Goal: Task Accomplishment & Management: Use online tool/utility

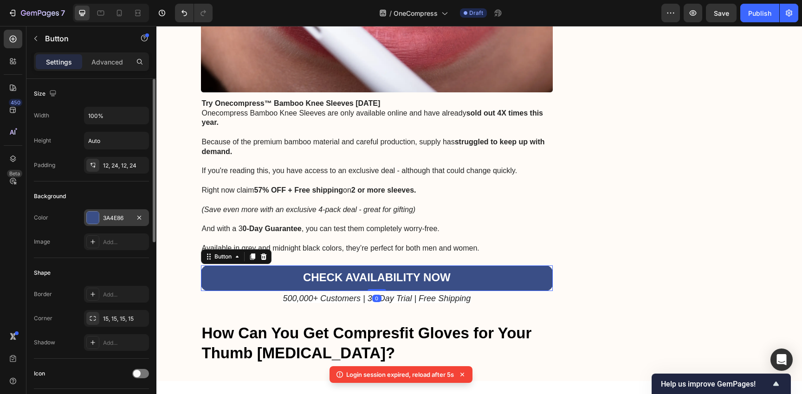
click at [126, 220] on div "3A4E86" at bounding box center [116, 218] width 27 height 8
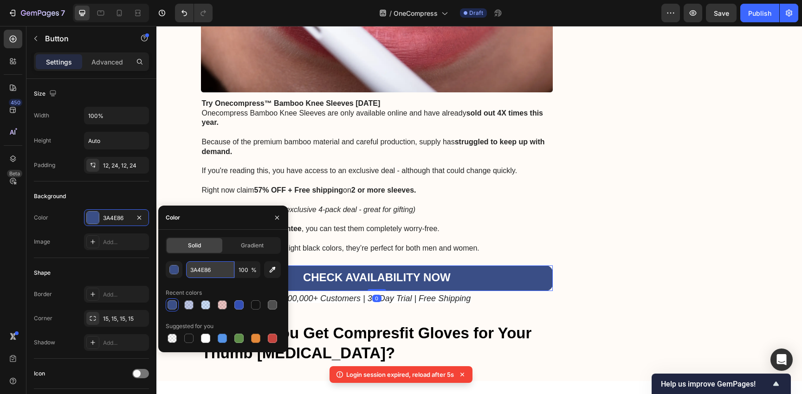
click at [204, 274] on input "3A4E86" at bounding box center [210, 269] width 48 height 17
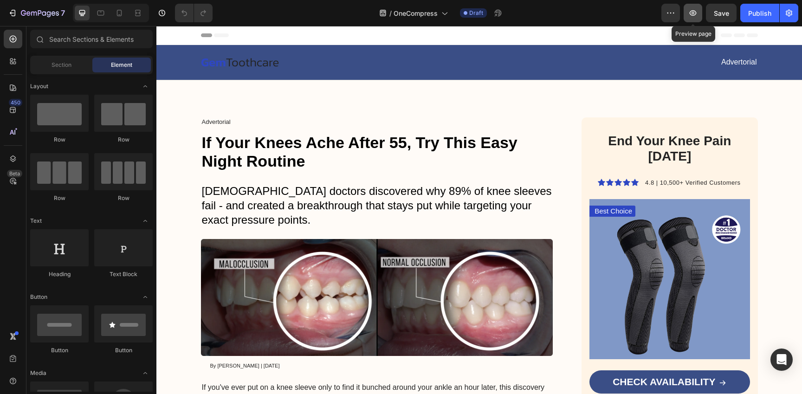
click at [696, 12] on icon "button" at bounding box center [692, 12] width 9 height 9
click at [668, 15] on icon "button" at bounding box center [670, 12] width 9 height 9
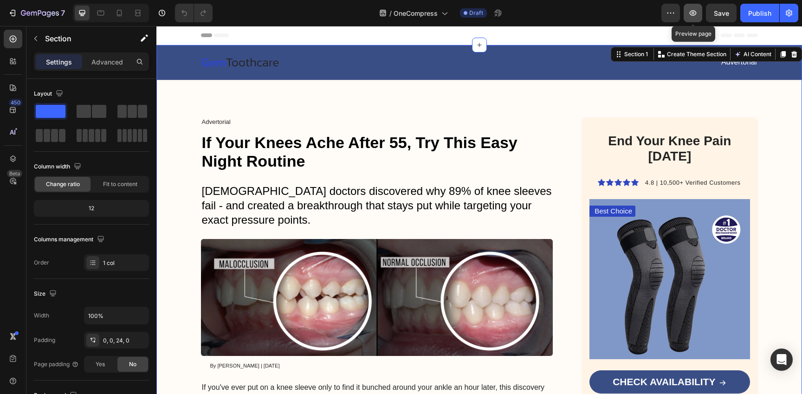
click at [692, 16] on icon "button" at bounding box center [692, 12] width 9 height 9
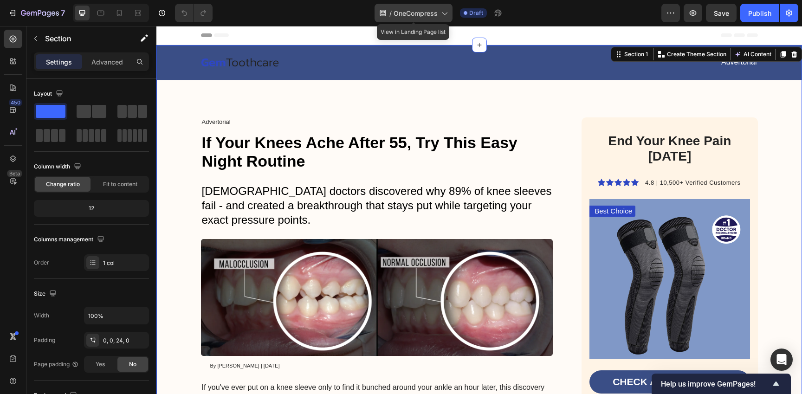
click at [429, 15] on span "OneCompress" at bounding box center [415, 13] width 44 height 10
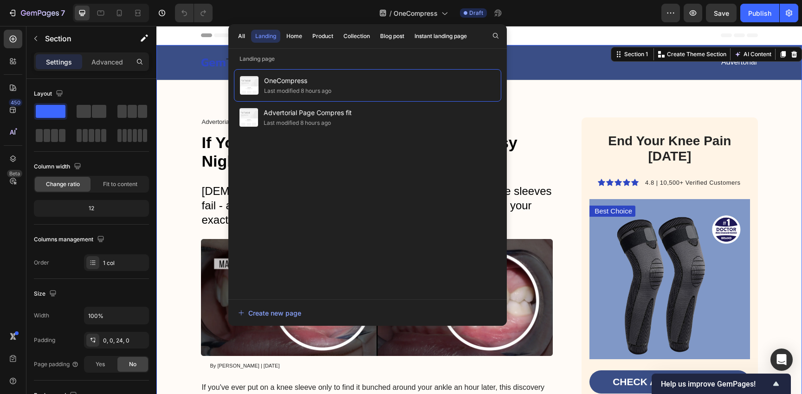
click at [546, 15] on div "/ OneCompress Draft" at bounding box center [440, 13] width 441 height 19
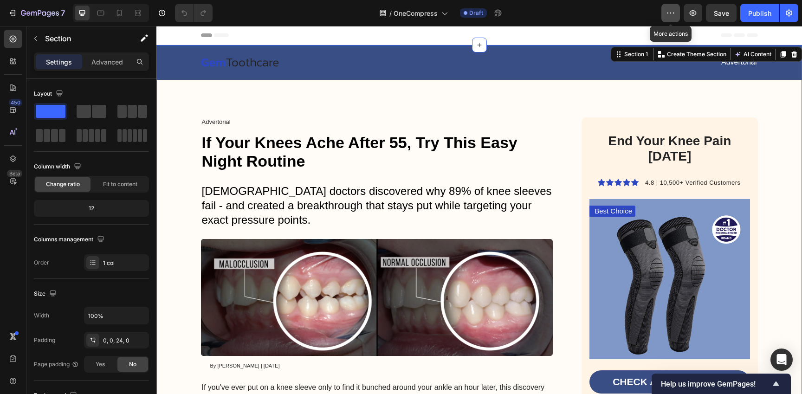
click at [667, 15] on icon "button" at bounding box center [670, 12] width 9 height 9
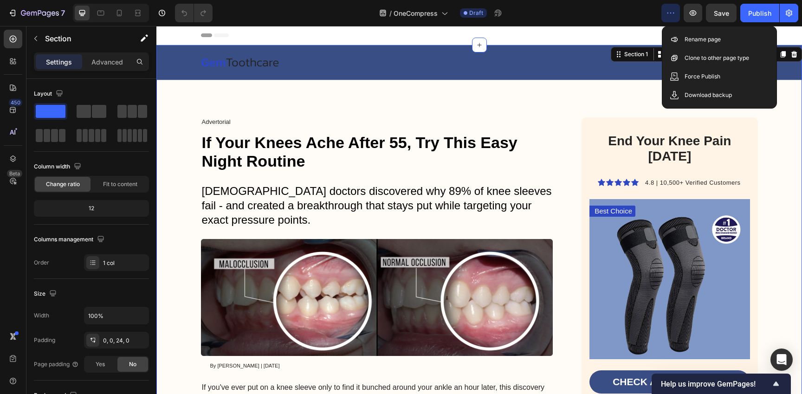
click at [589, 19] on div "/ OneCompress Draft" at bounding box center [440, 13] width 441 height 19
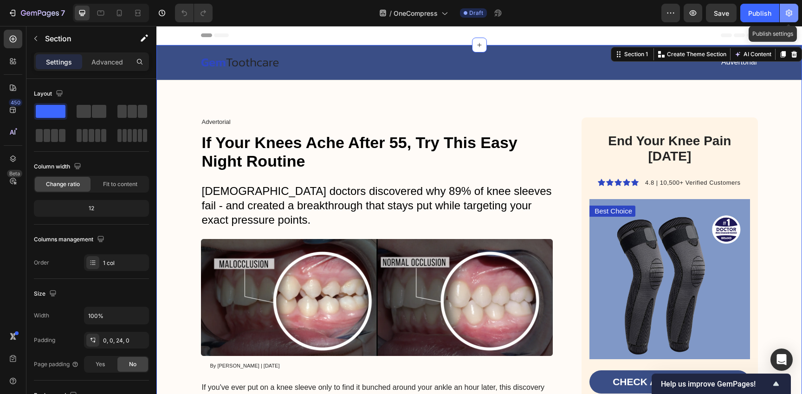
click at [787, 8] on icon "button" at bounding box center [788, 12] width 9 height 9
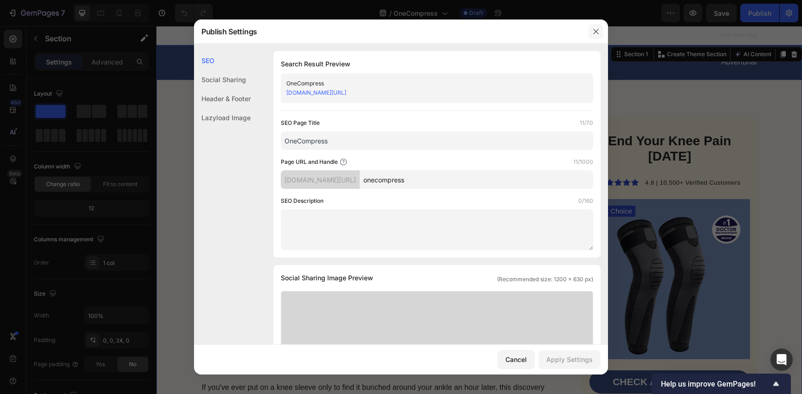
click at [597, 34] on icon "button" at bounding box center [595, 31] width 7 height 7
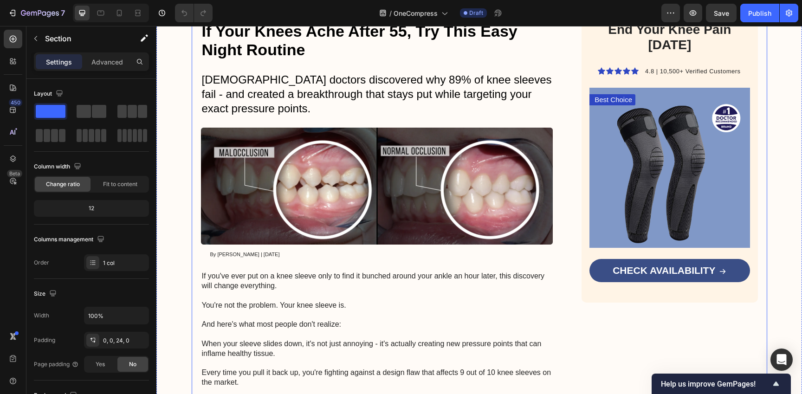
scroll to position [161, 0]
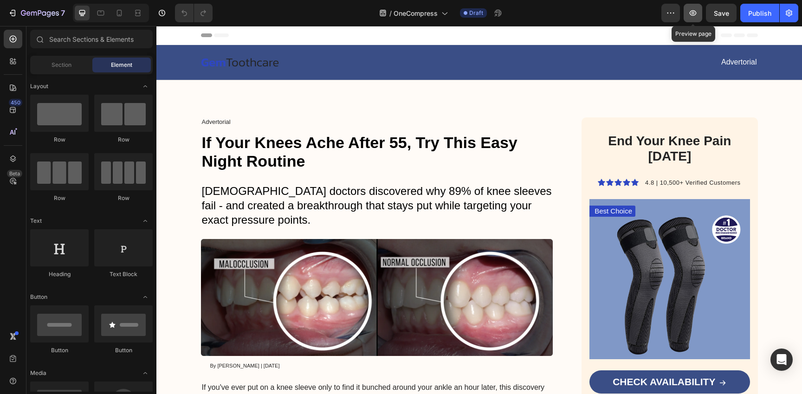
click at [693, 13] on icon "button" at bounding box center [692, 12] width 9 height 9
click at [689, 13] on icon "button" at bounding box center [692, 12] width 9 height 9
click at [692, 19] on button "button" at bounding box center [692, 13] width 19 height 19
click at [752, 10] on div "Publish" at bounding box center [759, 13] width 23 height 10
click at [790, 17] on icon "button" at bounding box center [788, 12] width 9 height 9
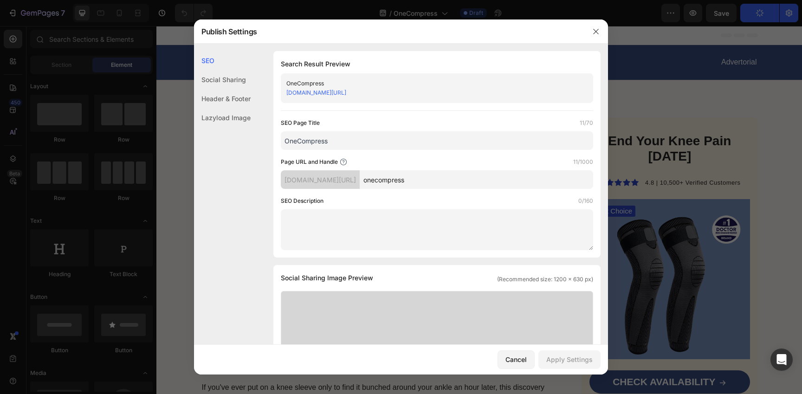
click at [335, 91] on link "e10zr5-0u.myshopify.com/pages/onecompress" at bounding box center [316, 92] width 60 height 7
click at [449, 96] on div "e10zr5-0u.myshopify.com/pages/onecompress" at bounding box center [429, 92] width 286 height 9
click at [419, 141] on input "OneCompress" at bounding box center [437, 140] width 312 height 19
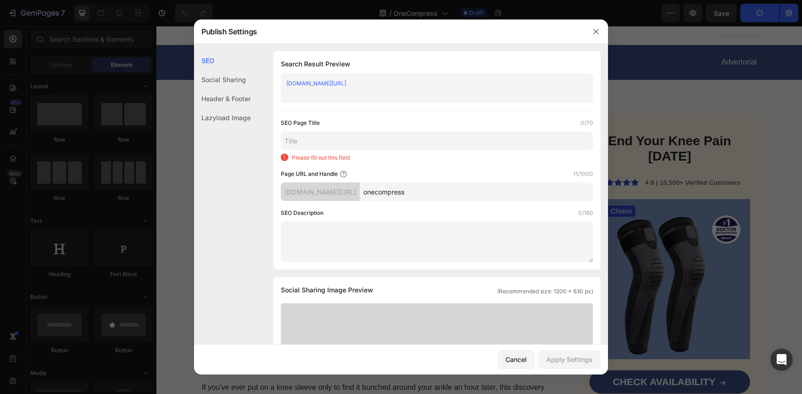
click at [450, 188] on input "onecompress" at bounding box center [476, 191] width 233 height 19
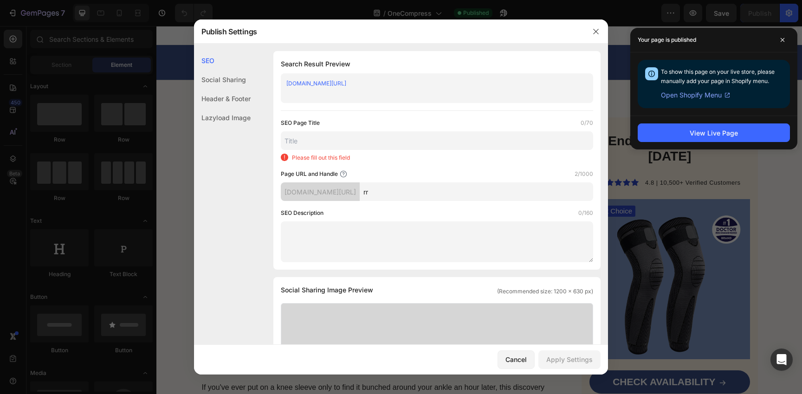
type input "r"
type input "advertorial"
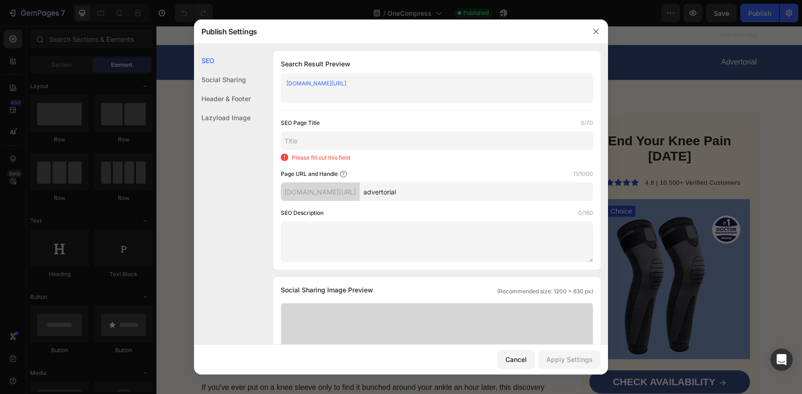
click at [409, 145] on input "text" at bounding box center [437, 140] width 312 height 19
paste input "advertorial"
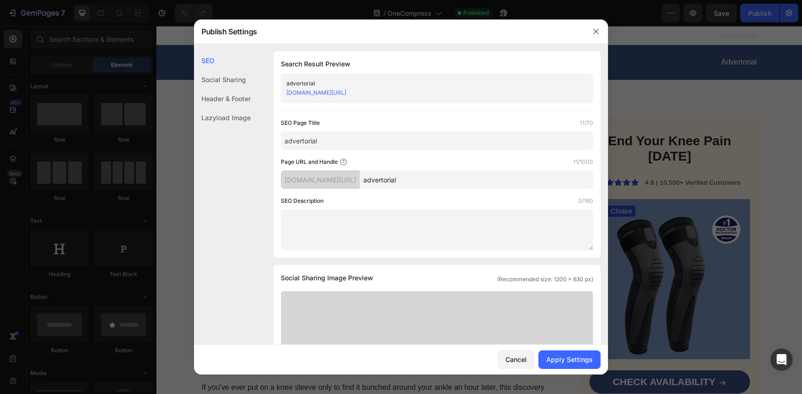
scroll to position [244, 0]
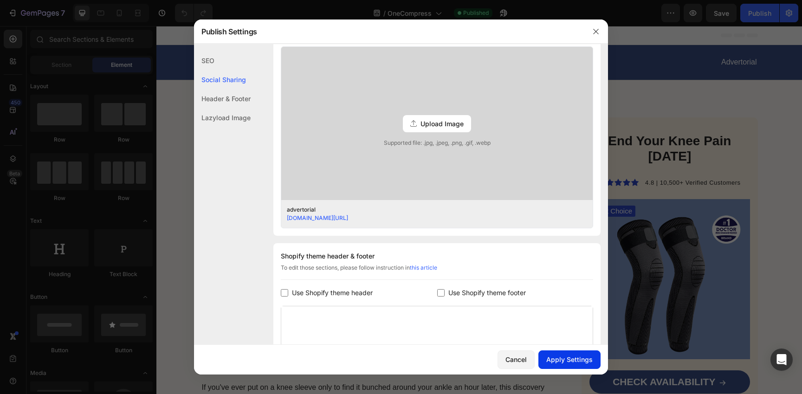
type input "advertorial"
click at [571, 361] on div "Apply Settings" at bounding box center [569, 359] width 46 height 10
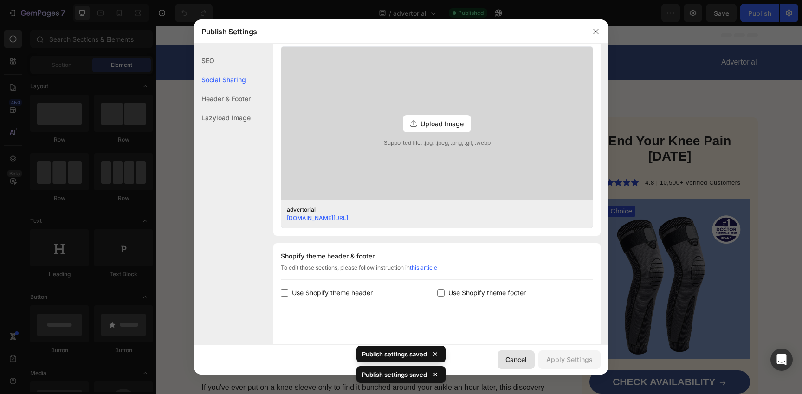
click at [518, 355] on div "Cancel" at bounding box center [515, 359] width 21 height 10
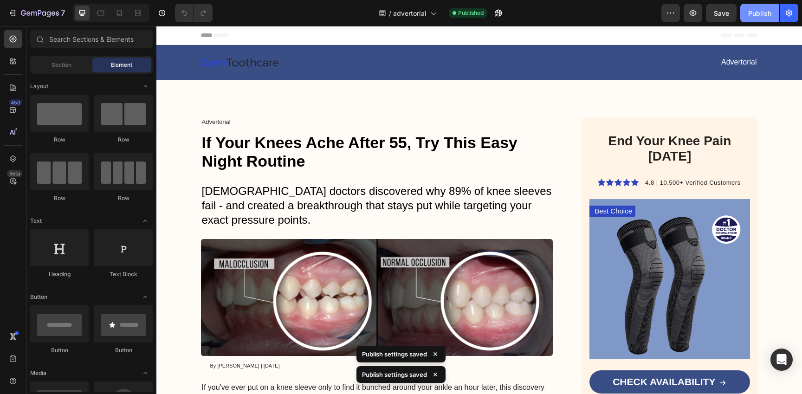
click at [758, 7] on button "Publish" at bounding box center [759, 13] width 39 height 19
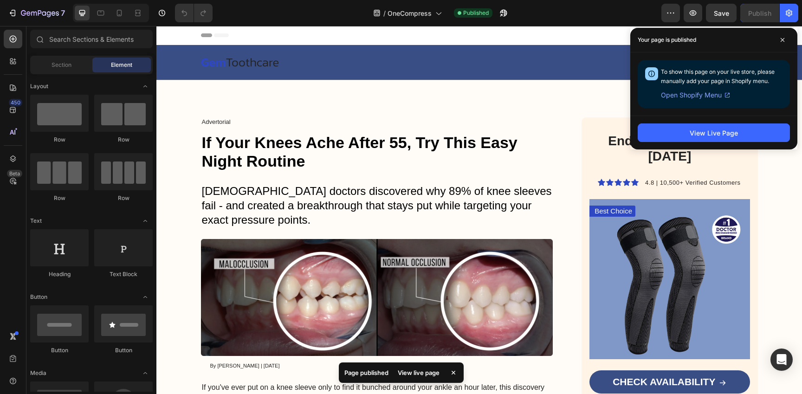
click at [699, 96] on span "Open Shopify Menu" at bounding box center [691, 95] width 61 height 11
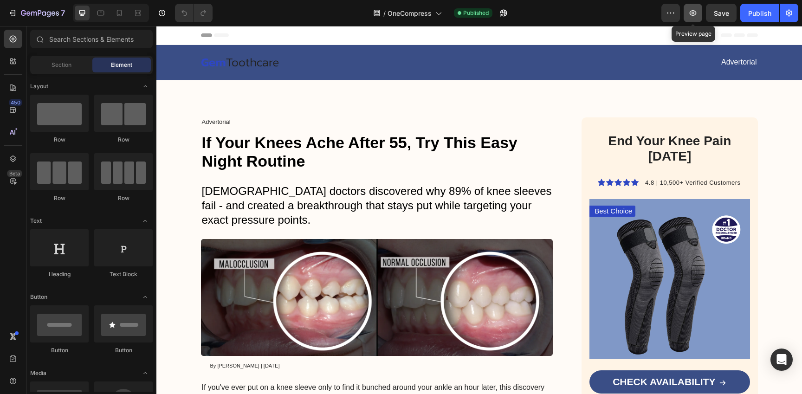
click at [685, 13] on button "button" at bounding box center [692, 13] width 19 height 19
click at [791, 13] on icon "button" at bounding box center [788, 13] width 6 height 7
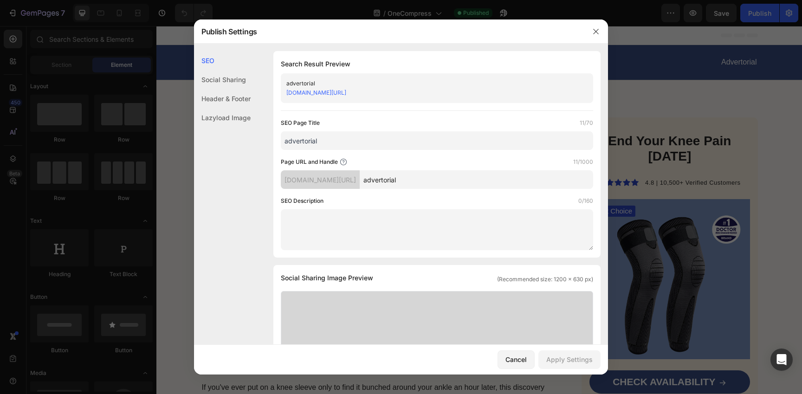
drag, startPoint x: 417, startPoint y: 91, endPoint x: 356, endPoint y: 95, distance: 60.9
click at [356, 95] on div "e10zr5-0u.myshopify.com/pages/advertorial" at bounding box center [429, 92] width 286 height 9
copy link "pages/advertorial"
click at [234, 212] on div "SEO Social Sharing Header & Footer Lazyload Image" at bounding box center [222, 228] width 57 height 354
drag, startPoint x: 754, startPoint y: 55, endPoint x: 598, endPoint y: 29, distance: 158.9
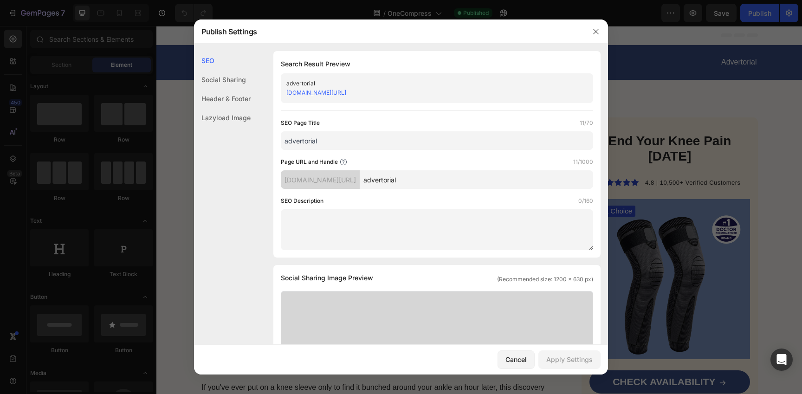
click at [754, 55] on div at bounding box center [401, 197] width 802 height 394
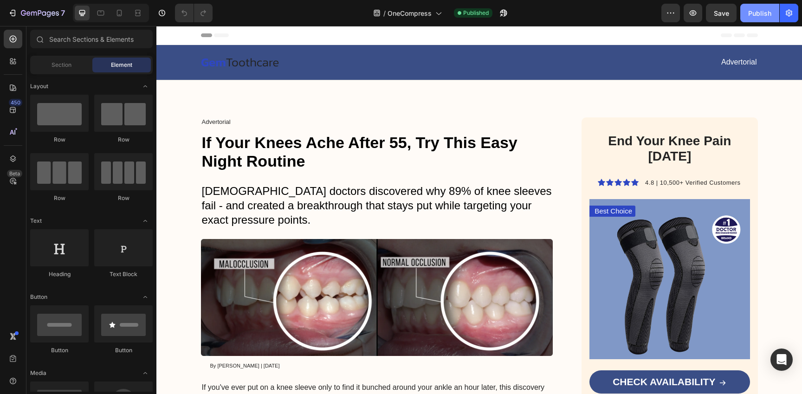
click at [756, 16] on div "Publish" at bounding box center [759, 13] width 23 height 10
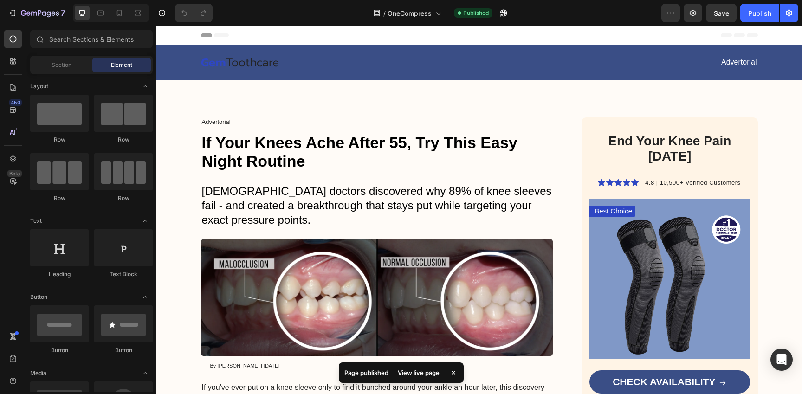
click at [413, 373] on div "View live page" at bounding box center [418, 372] width 53 height 13
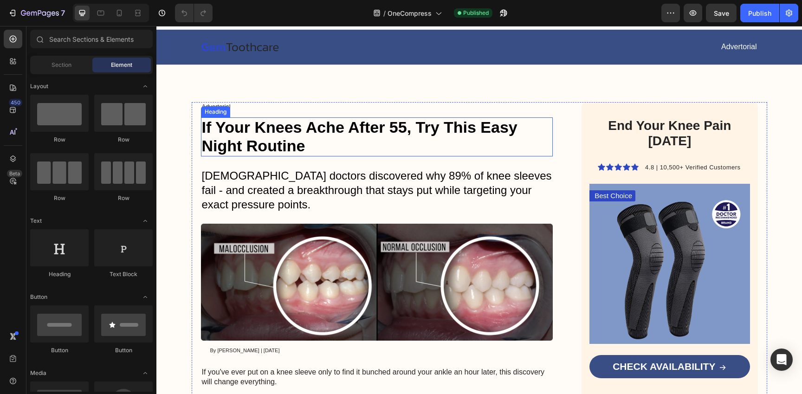
scroll to position [17, 0]
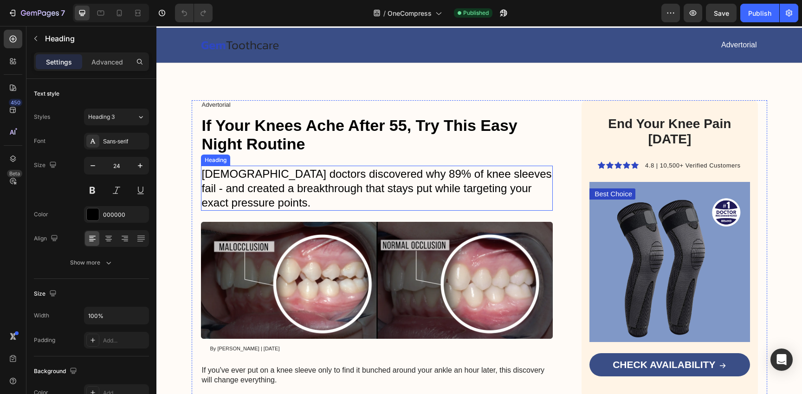
click at [376, 189] on h1 "German doctors discovered why 89% of knee sleeves fail - and created a breakthr…" at bounding box center [377, 188] width 352 height 45
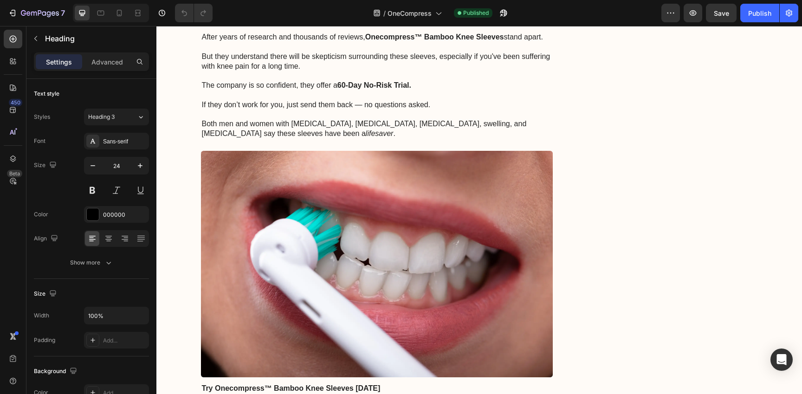
scroll to position [3621, 0]
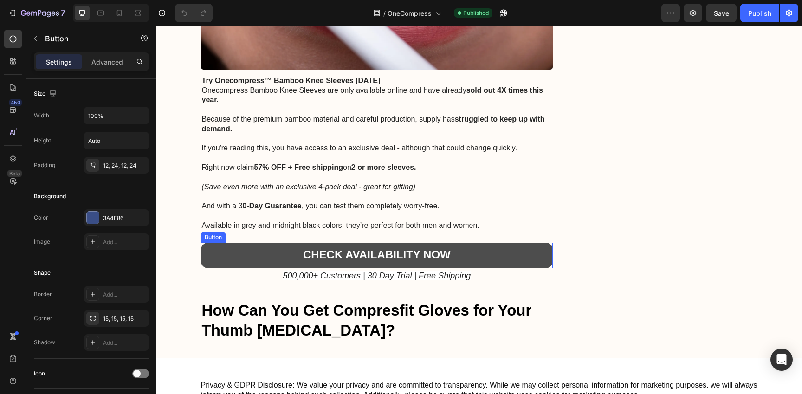
click at [344, 243] on button "CHECK AVAILABILITY NOW" at bounding box center [377, 256] width 352 height 26
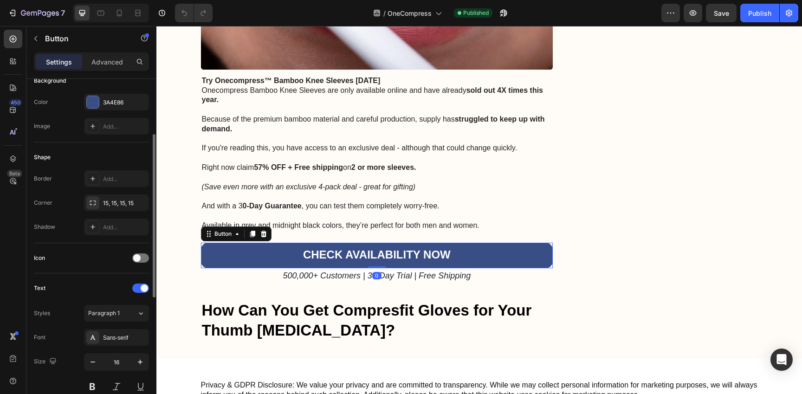
scroll to position [121, 0]
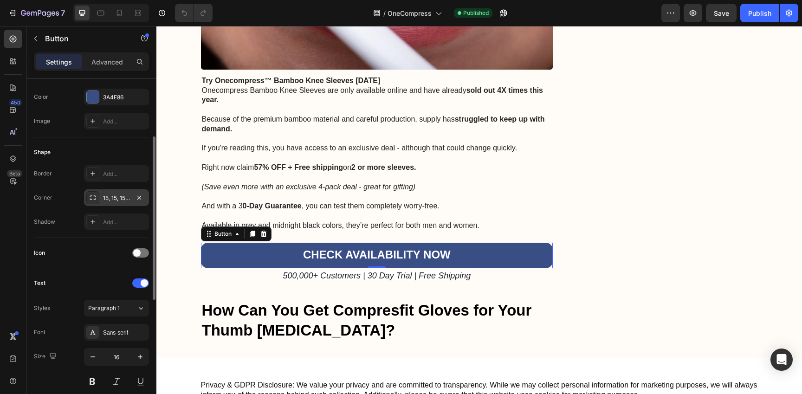
click at [117, 191] on div "15, 15, 15, 15" at bounding box center [116, 197] width 65 height 17
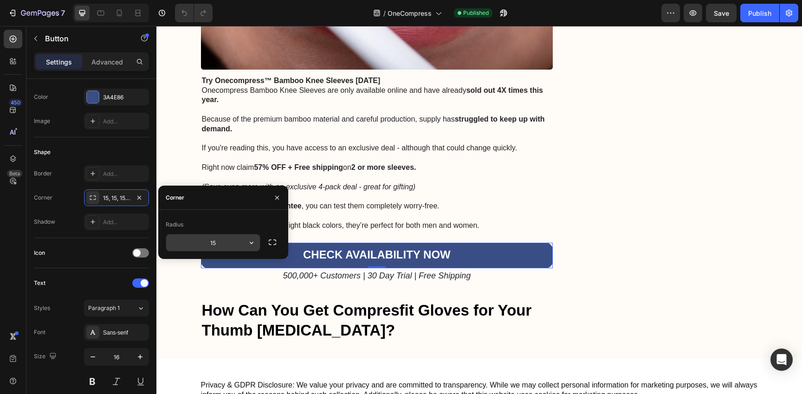
click at [251, 245] on icon "button" at bounding box center [251, 242] width 9 height 9
click at [223, 240] on input "15" at bounding box center [213, 242] width 94 height 17
type input "10"
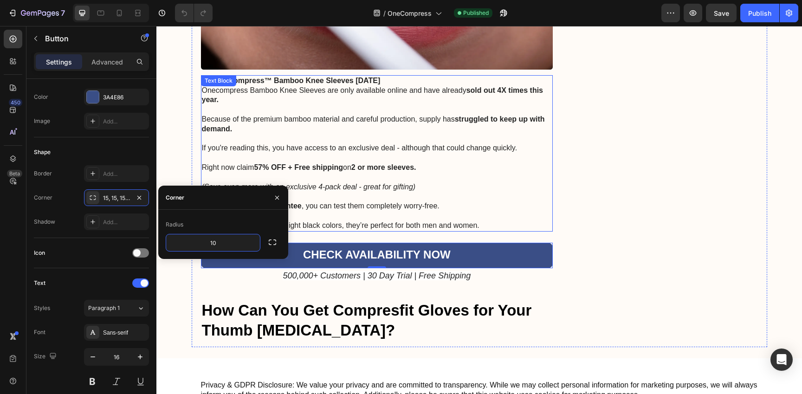
click at [299, 192] on p "And with a 3 0-Day Guarantee , you can test them completely worry-free." at bounding box center [377, 201] width 350 height 19
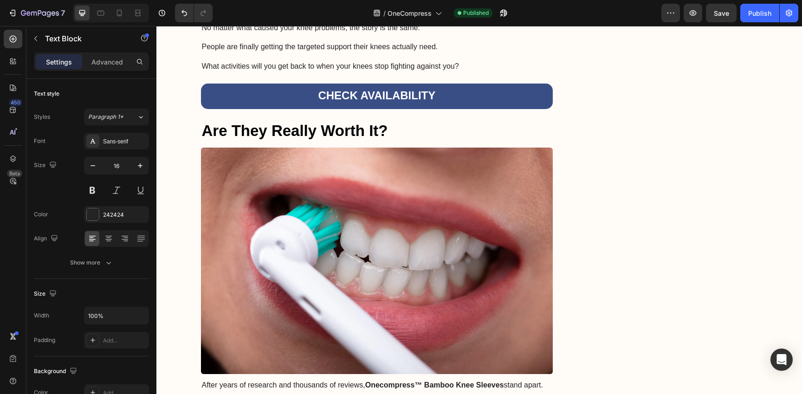
scroll to position [2727, 0]
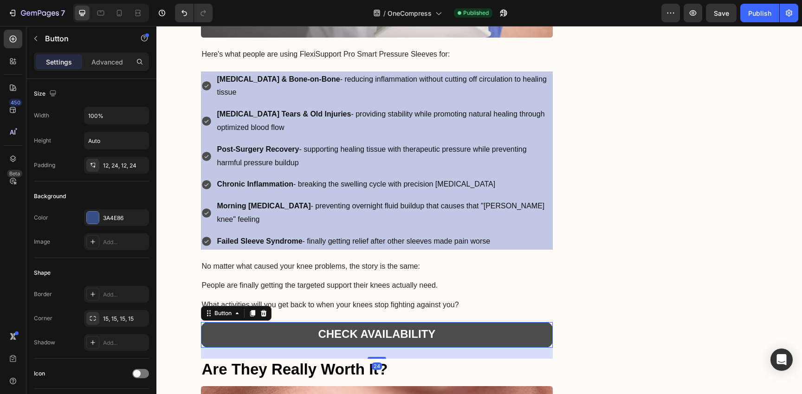
click at [309, 322] on button "CHECK AVAILABILITY" at bounding box center [377, 335] width 352 height 26
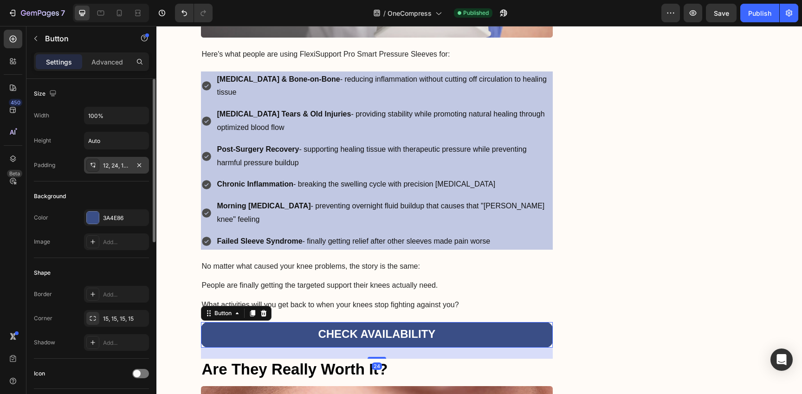
click at [103, 164] on div "12, 24, 12, 24" at bounding box center [116, 165] width 27 height 8
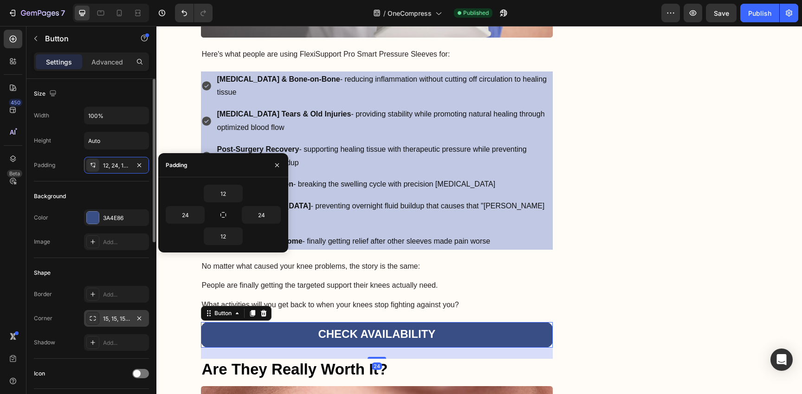
click at [127, 319] on div "15, 15, 15, 15" at bounding box center [116, 319] width 27 height 8
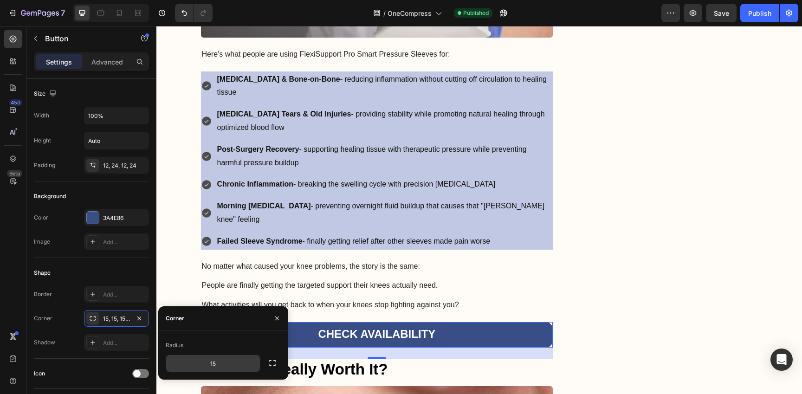
click at [238, 361] on input "15" at bounding box center [213, 363] width 94 height 17
type input "10"
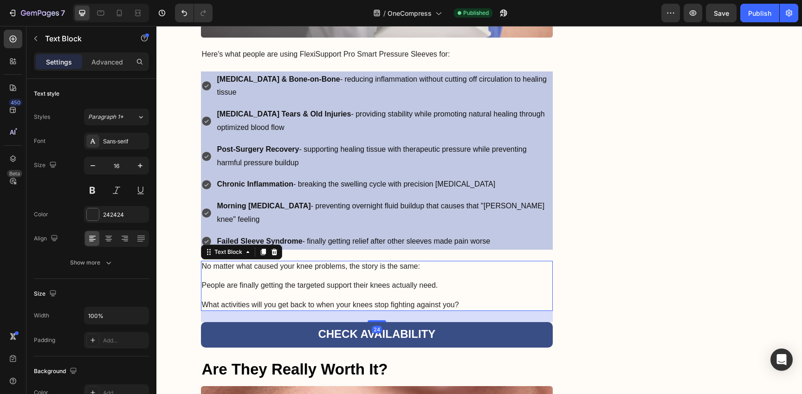
click at [430, 290] on p at bounding box center [377, 295] width 350 height 10
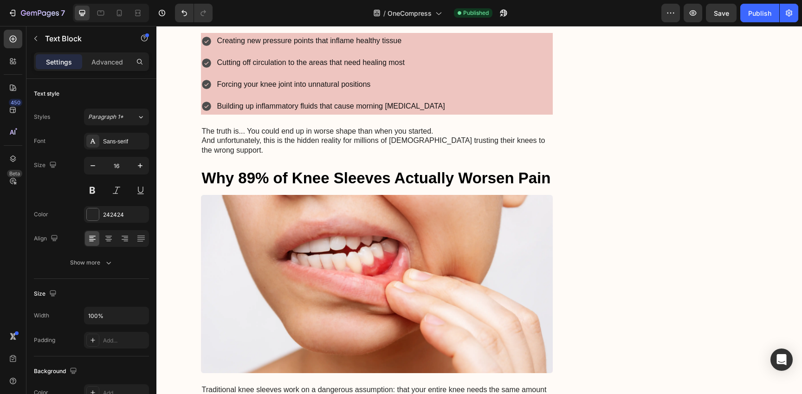
scroll to position [0, 0]
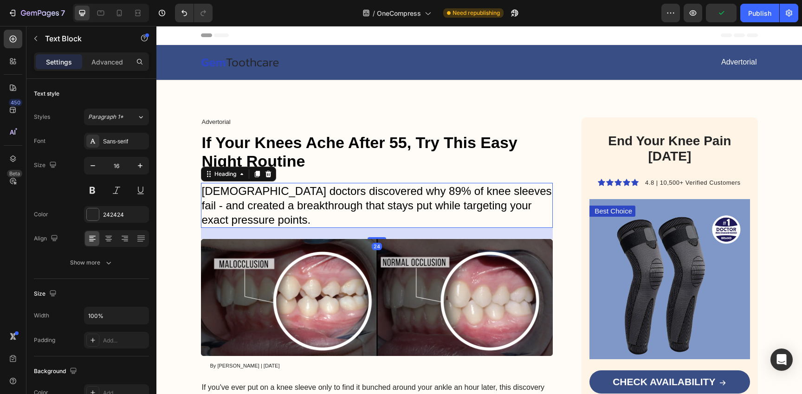
click at [431, 209] on h1 "German doctors discovered why 89% of knee sleeves fail - and created a breakthr…" at bounding box center [377, 205] width 352 height 45
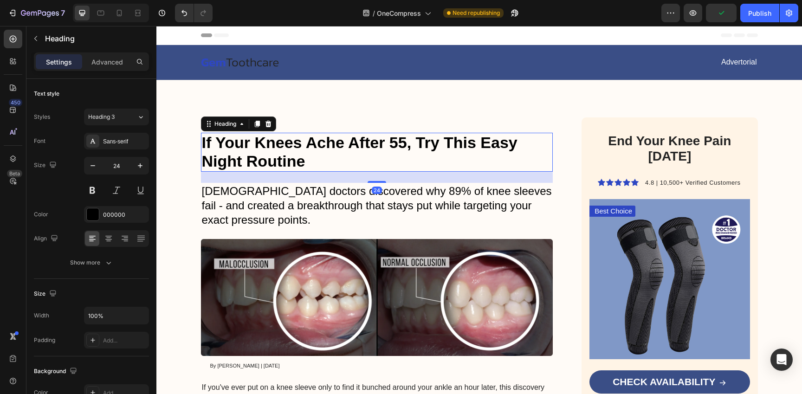
click at [432, 142] on strong "If Your Knees Ache After 55, Try This Easy Night Routine" at bounding box center [359, 152] width 315 height 36
click at [449, 197] on h1 "German doctors discovered why 89% of knee sleeves fail - and created a breakthr…" at bounding box center [377, 205] width 352 height 45
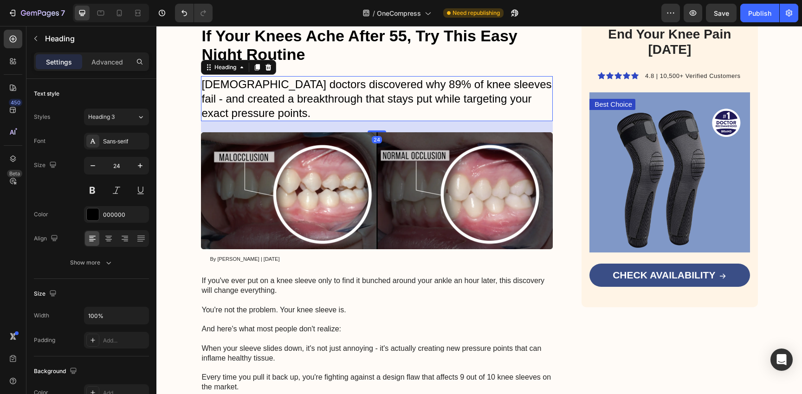
scroll to position [151, 0]
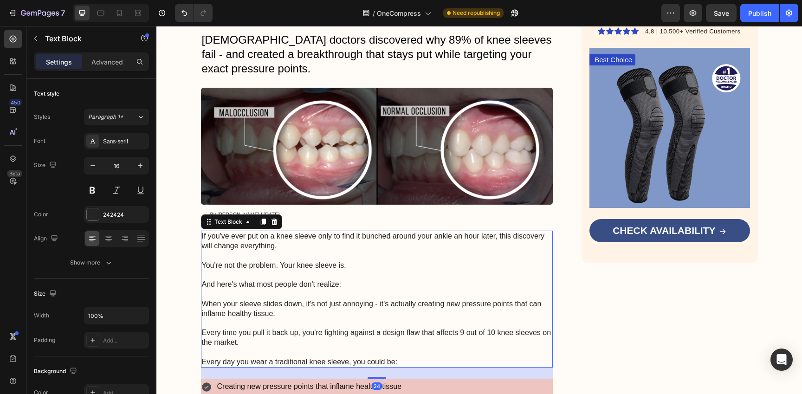
click at [438, 248] on p "If you've ever put on a knee sleeve only to find it bunched around your ankle a…" at bounding box center [377, 240] width 350 height 19
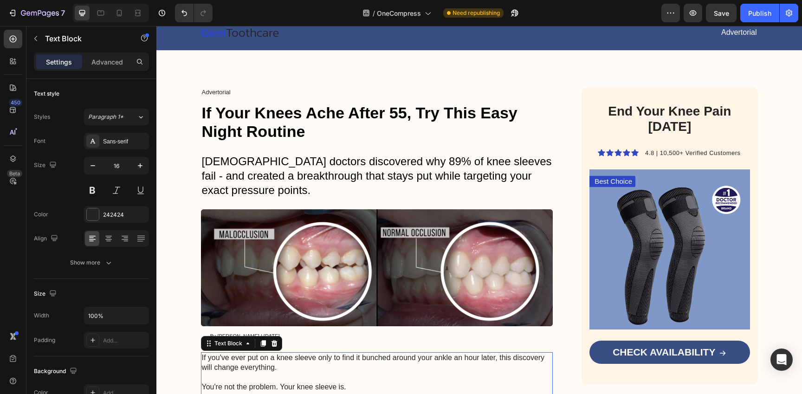
scroll to position [0, 0]
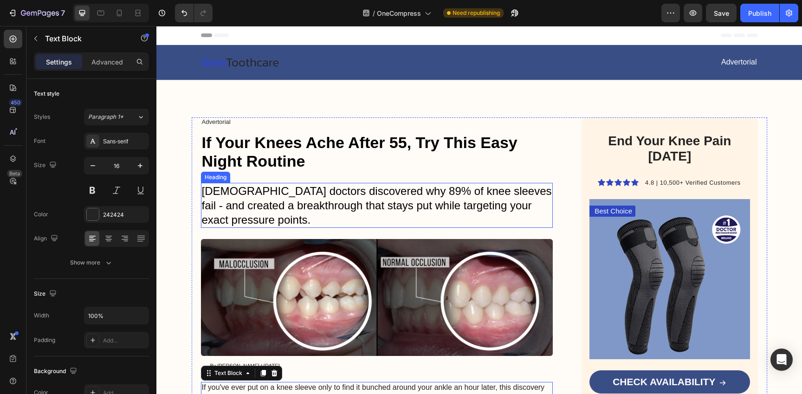
click at [438, 202] on h1 "German doctors discovered why 89% of knee sleeves fail - and created a breakthr…" at bounding box center [377, 205] width 352 height 45
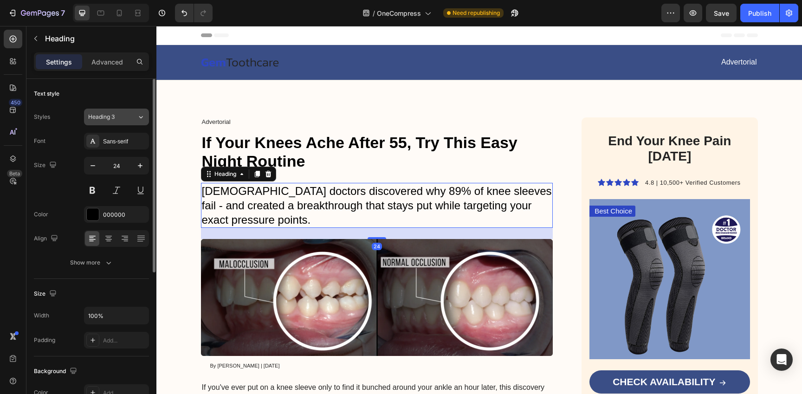
click at [125, 118] on div "Heading 3" at bounding box center [107, 117] width 38 height 8
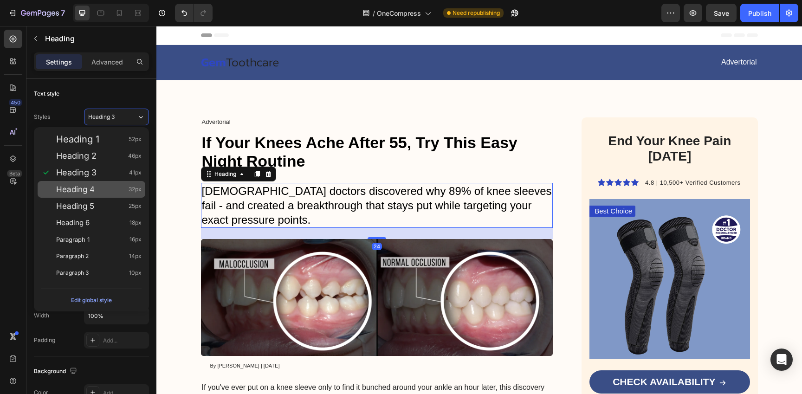
click at [103, 193] on div "Heading 4 32px" at bounding box center [98, 189] width 85 height 9
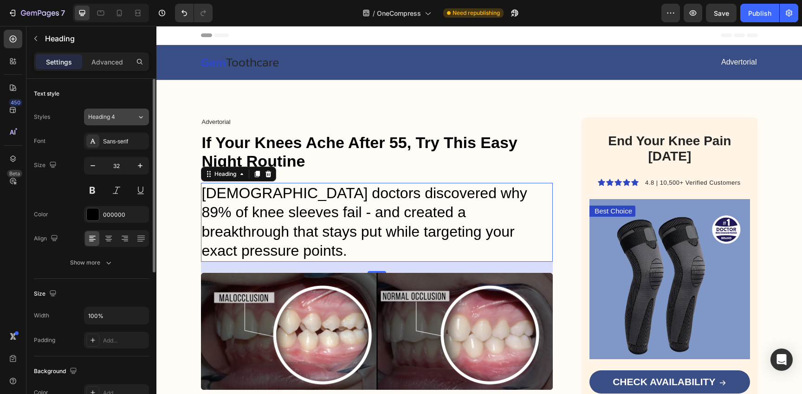
click at [122, 118] on div "Heading 4" at bounding box center [107, 117] width 38 height 8
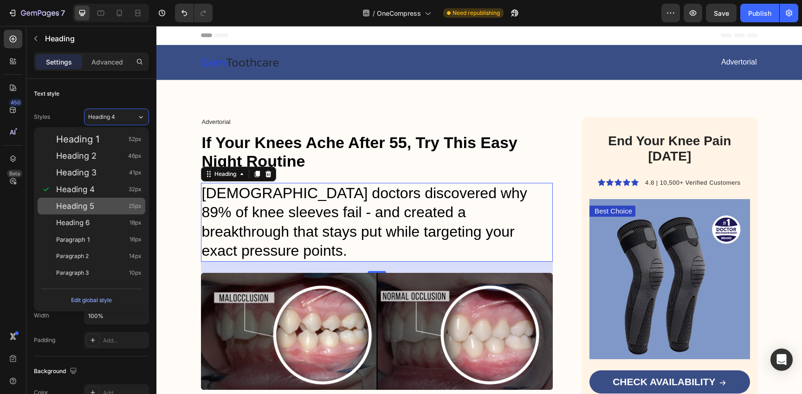
click at [124, 208] on div "Heading 5 25px" at bounding box center [98, 205] width 85 height 9
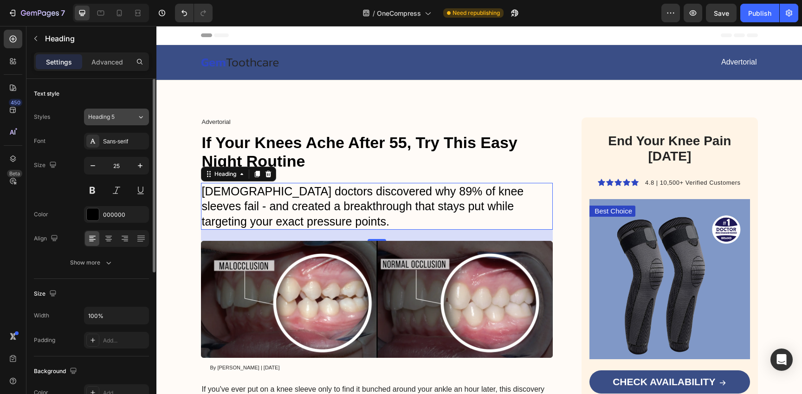
click at [130, 116] on div "Heading 5" at bounding box center [112, 117] width 49 height 8
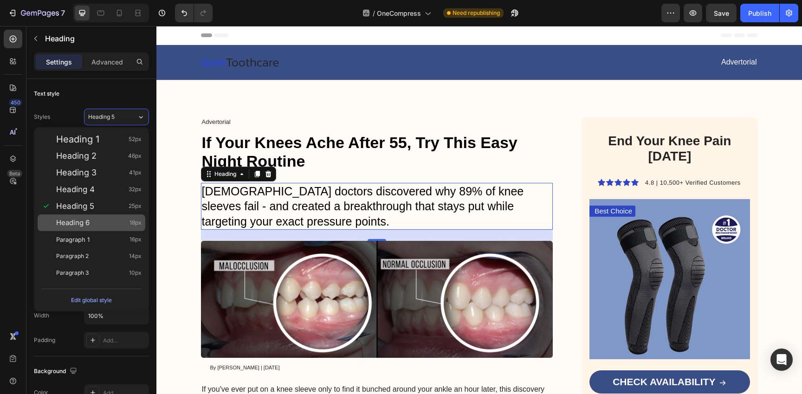
click at [130, 224] on span "18px" at bounding box center [135, 222] width 12 height 9
type input "18"
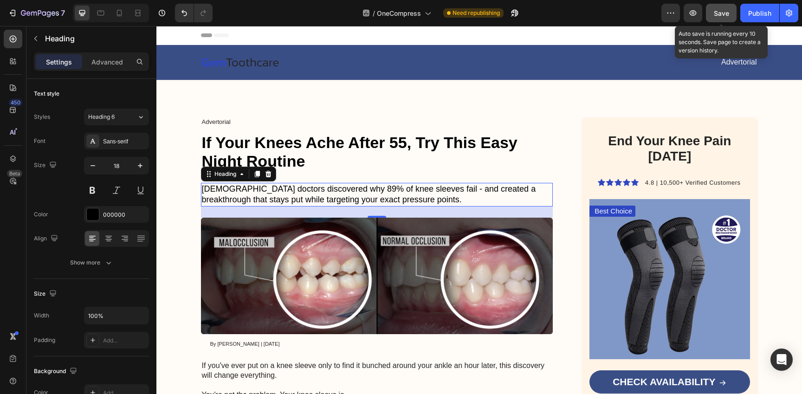
click at [726, 11] on span "Save" at bounding box center [720, 13] width 15 height 8
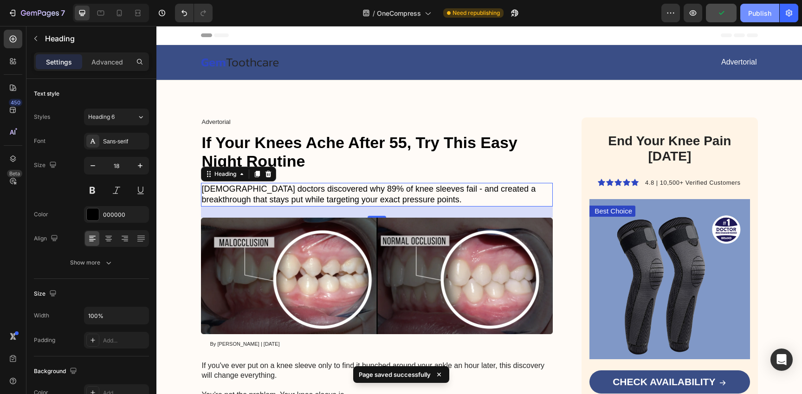
click at [757, 12] on div "Publish" at bounding box center [759, 13] width 23 height 10
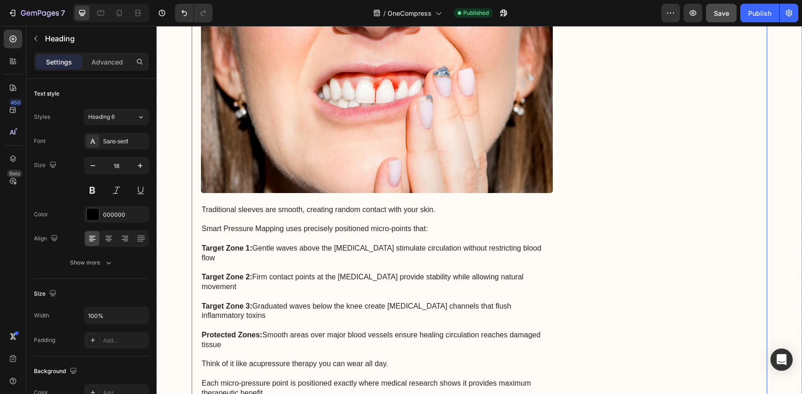
scroll to position [1531, 0]
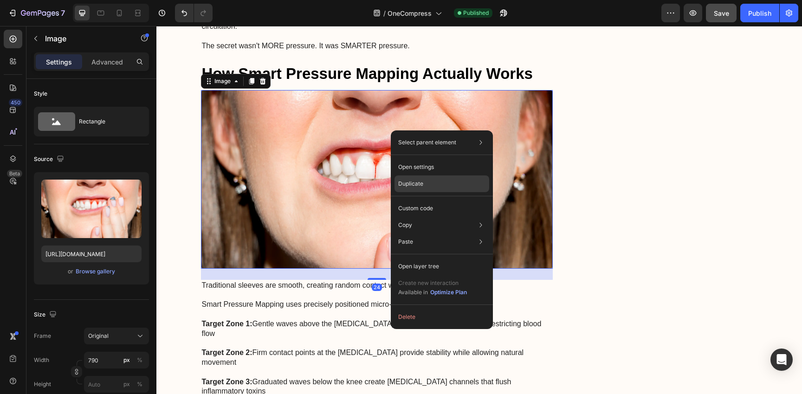
click at [434, 184] on div "Duplicate" at bounding box center [441, 183] width 95 height 17
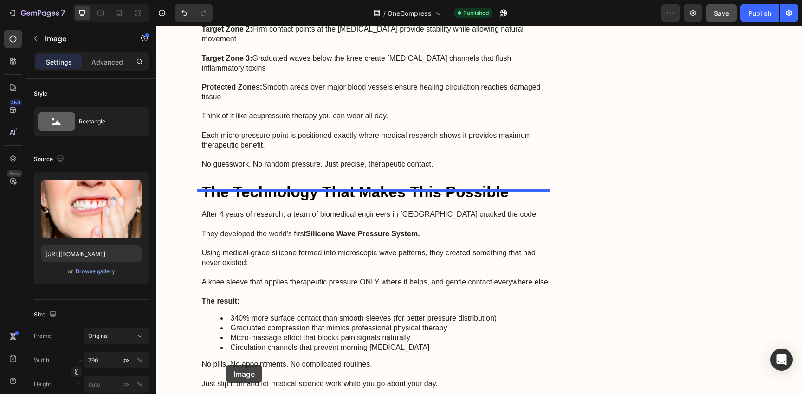
scroll to position [2051, 0]
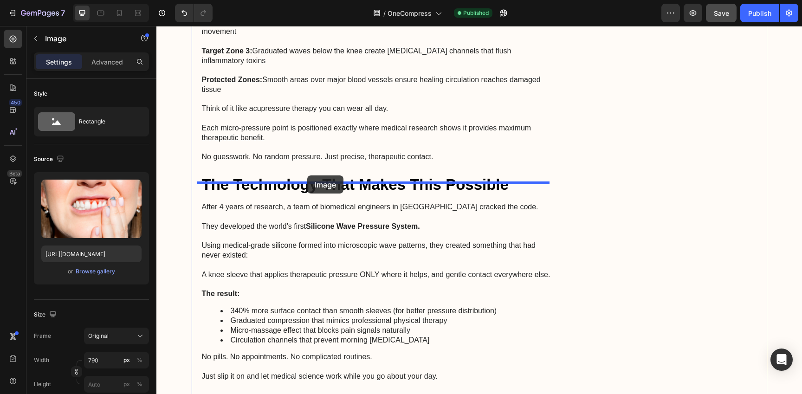
drag, startPoint x: 207, startPoint y: 97, endPoint x: 307, endPoint y: 175, distance: 126.9
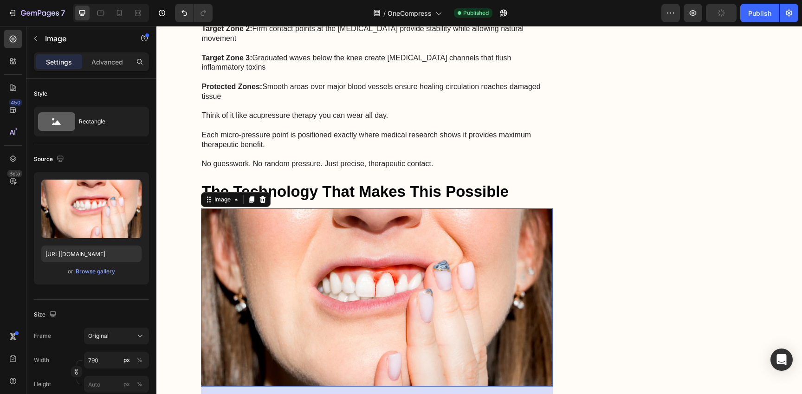
scroll to position [1833, 0]
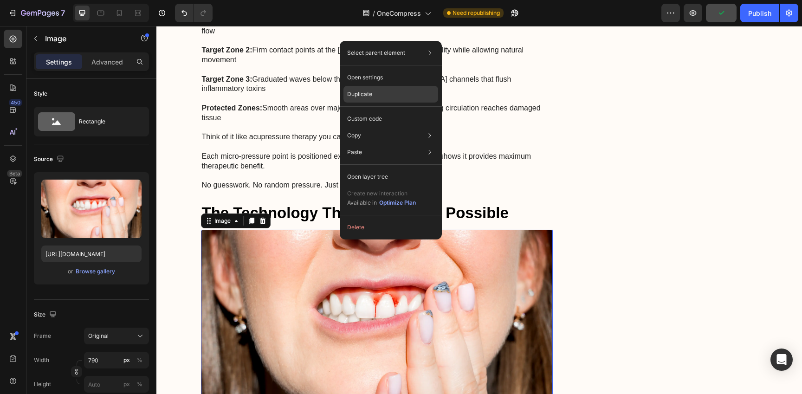
click at [386, 90] on div "Duplicate" at bounding box center [390, 94] width 95 height 17
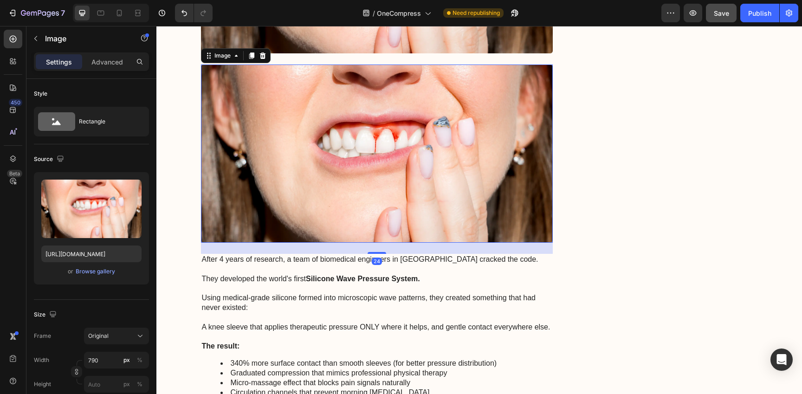
scroll to position [2194, 0]
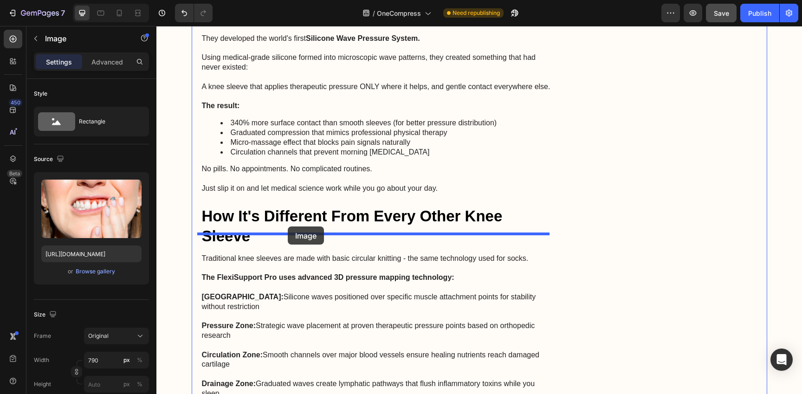
drag, startPoint x: 202, startPoint y: 31, endPoint x: 288, endPoint y: 226, distance: 213.1
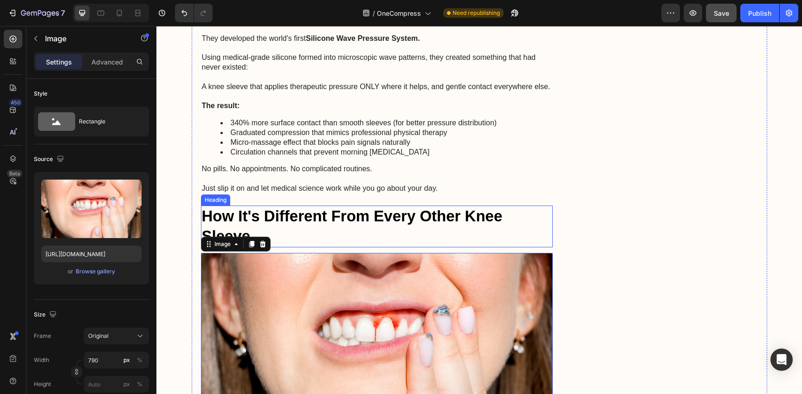
scroll to position [2424, 0]
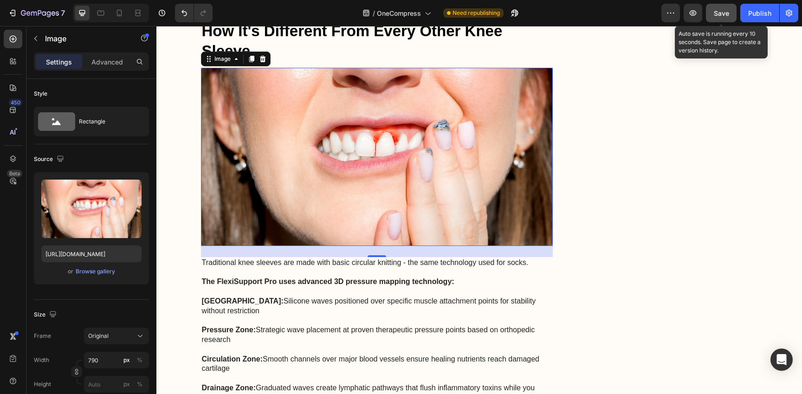
click at [721, 14] on span "Save" at bounding box center [720, 13] width 15 height 8
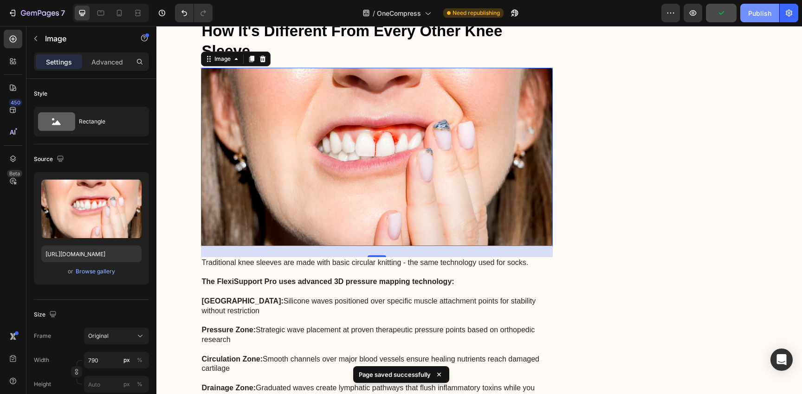
click at [766, 15] on div "Publish" at bounding box center [759, 13] width 23 height 10
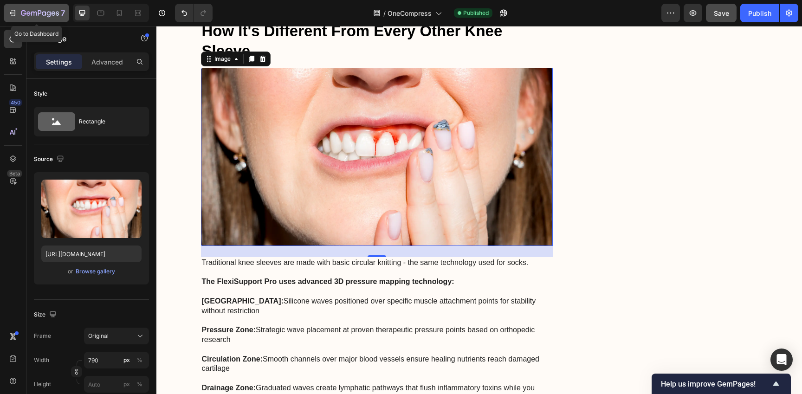
click at [10, 14] on icon "button" at bounding box center [12, 12] width 9 height 9
